Goal: Task Accomplishment & Management: Manage account settings

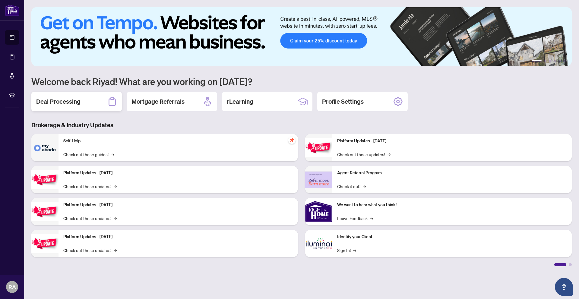
click at [84, 94] on div "Deal Processing" at bounding box center [76, 101] width 90 height 19
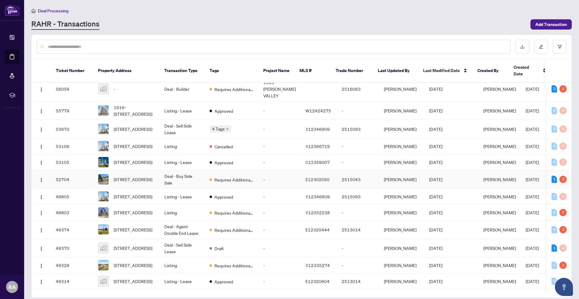
scroll to position [7, 0]
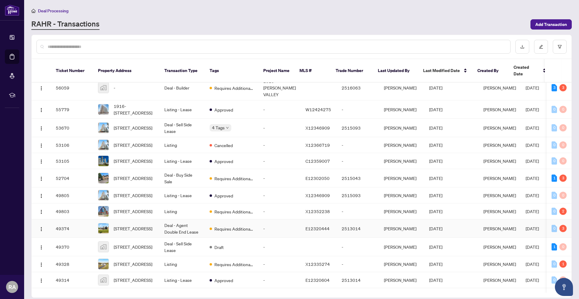
click at [174, 232] on td "Deal - Agent Double End Lease" at bounding box center [182, 229] width 45 height 18
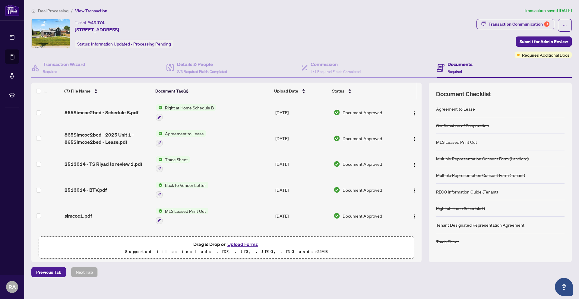
click at [504, 29] on span "Transaction Communication 3" at bounding box center [515, 25] width 78 height 13
click at [505, 26] on div "Transaction Communication 3" at bounding box center [519, 24] width 61 height 10
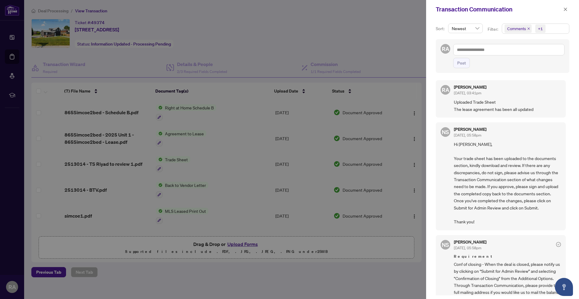
click at [505, 26] on span "Comments" at bounding box center [517, 28] width 27 height 8
drag, startPoint x: 566, startPoint y: 8, endPoint x: 565, endPoint y: 12, distance: 4.1
click at [566, 8] on icon "close" at bounding box center [565, 9] width 4 height 4
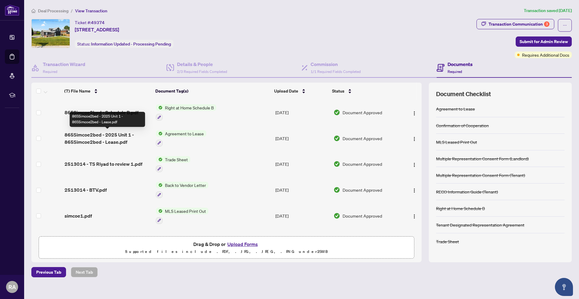
click at [138, 139] on span "865Simcoe2bed - 2025 Unit 1 - 865Simcoe2bed - Lease.pdf" at bounding box center [108, 138] width 87 height 14
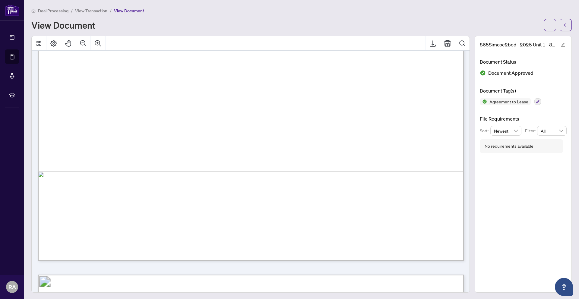
scroll to position [4963, 0]
